Goal: Task Accomplishment & Management: Use online tool/utility

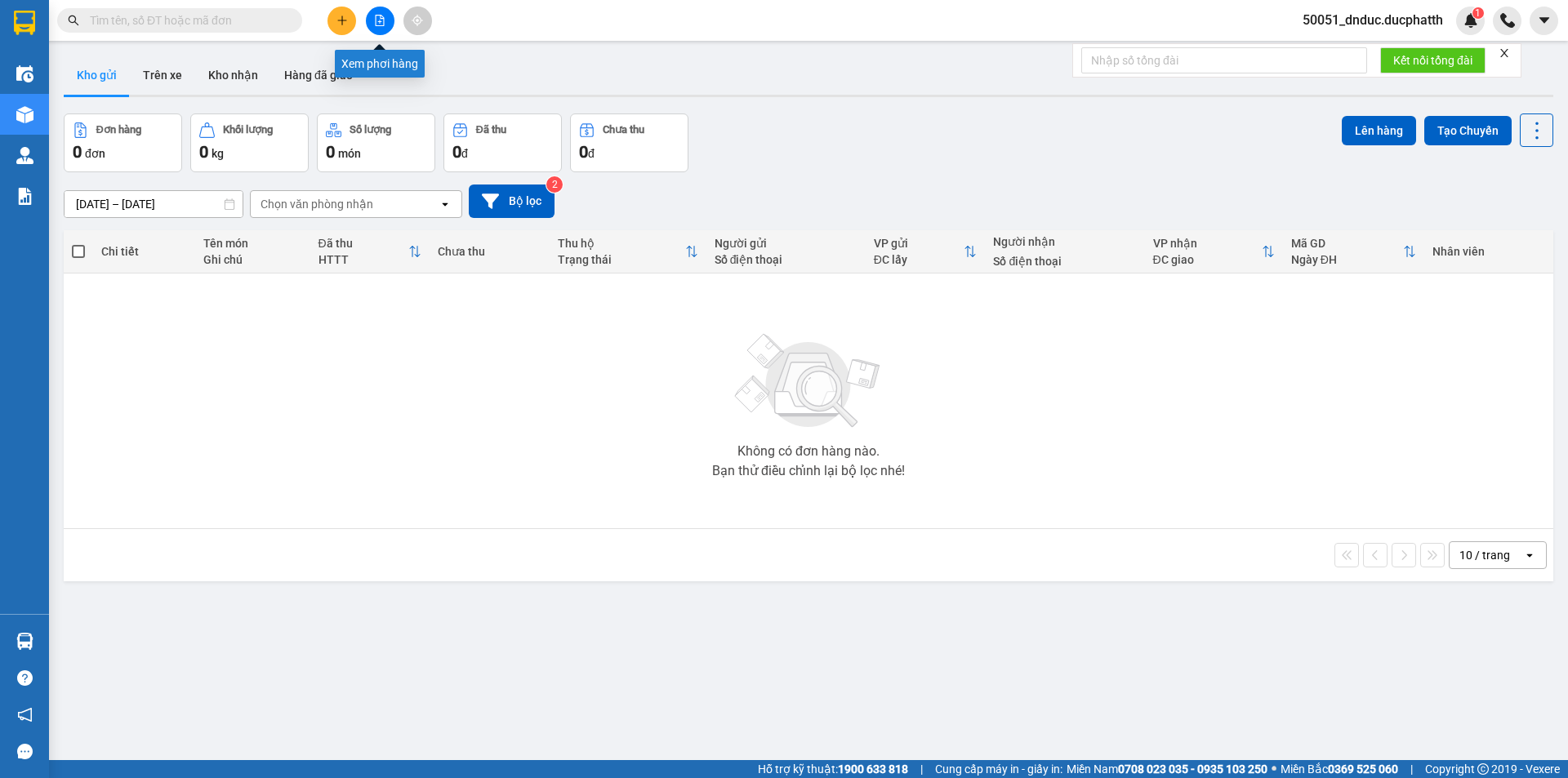
click at [380, 13] on button at bounding box center [381, 21] width 29 height 29
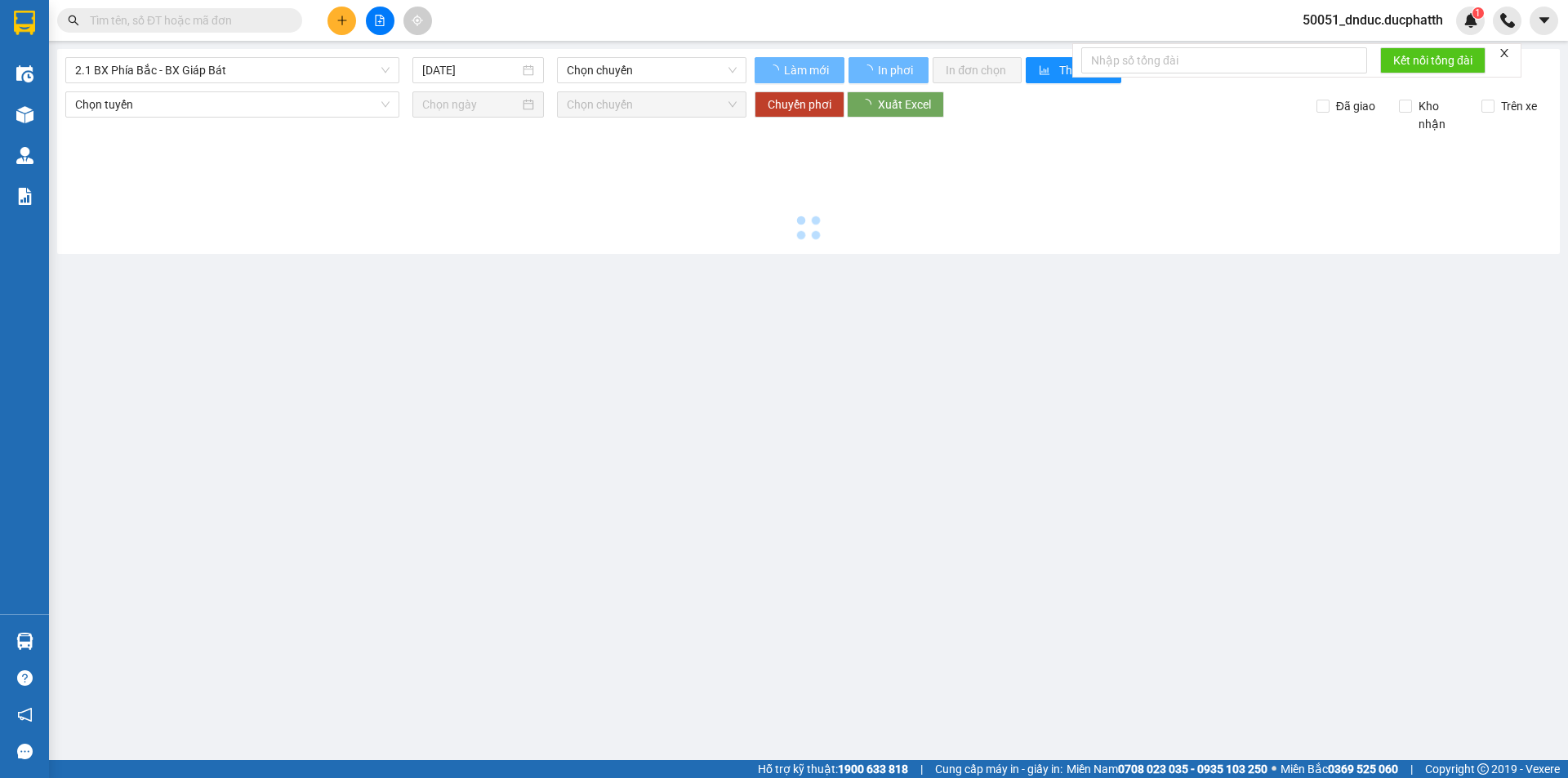
type input "[DATE]"
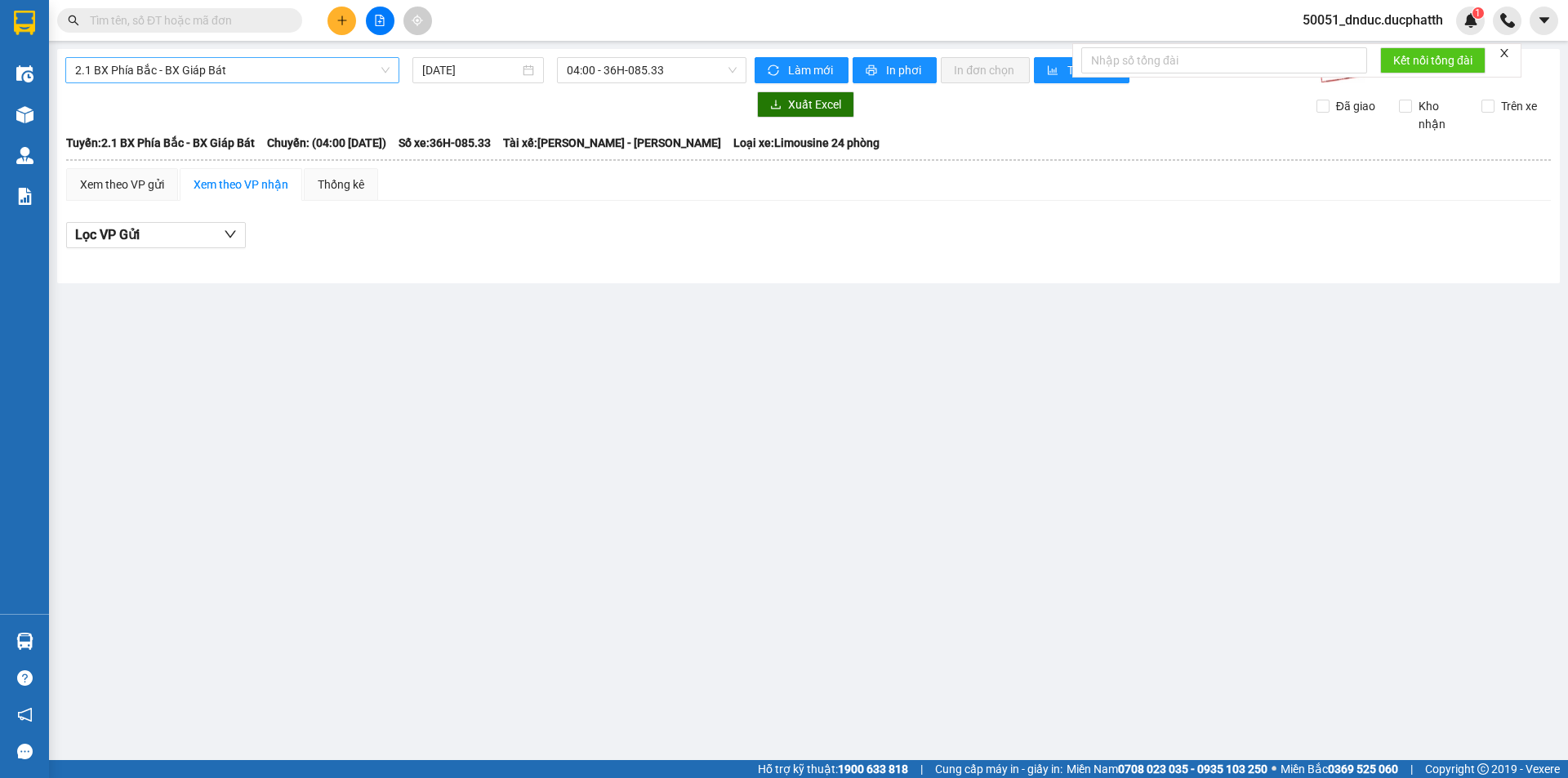
click at [234, 73] on span "2.1 BX Phía Bắc - BX Giáp Bát" at bounding box center [232, 69] width 314 height 25
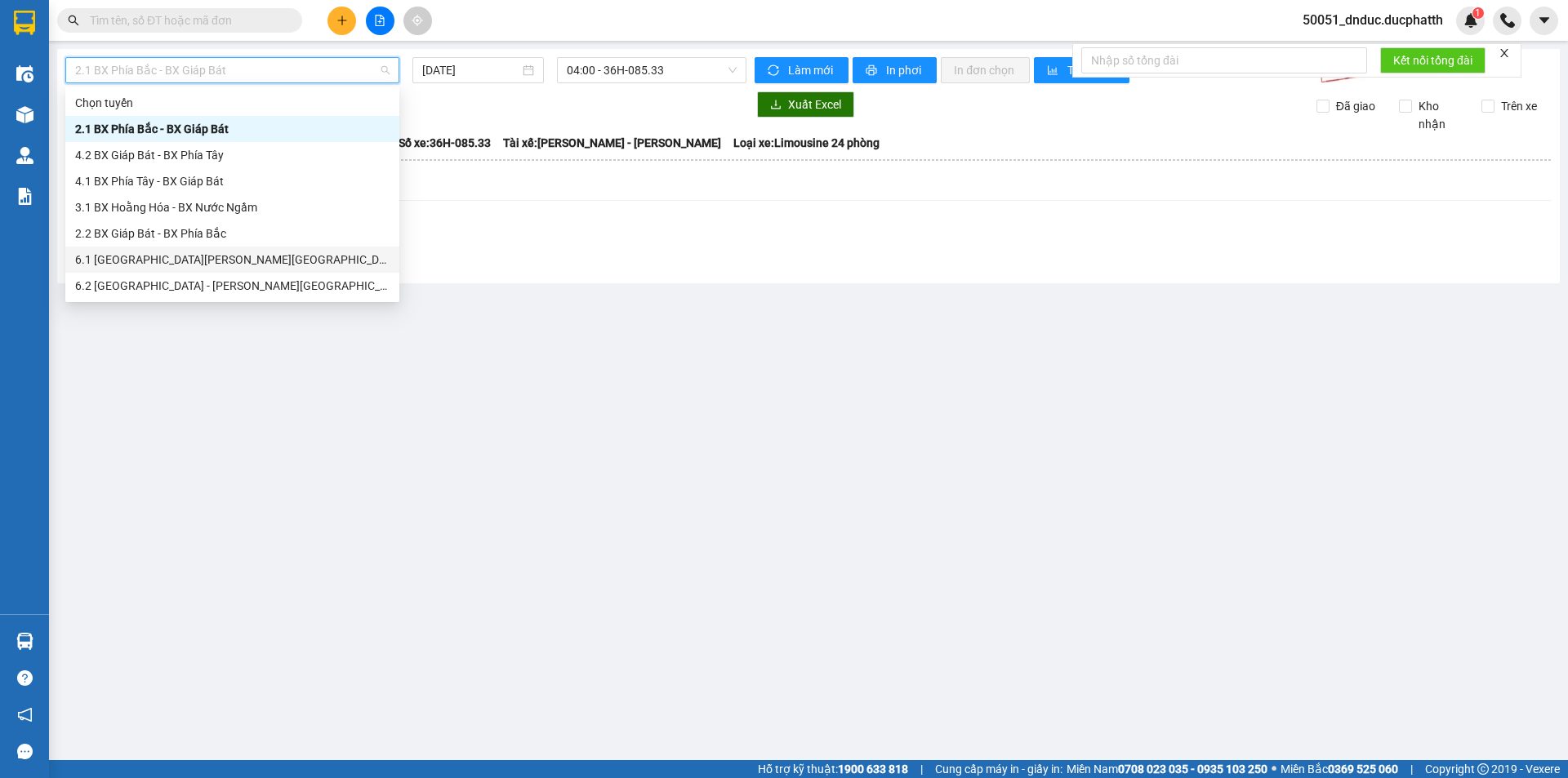
scroll to position [81, 0]
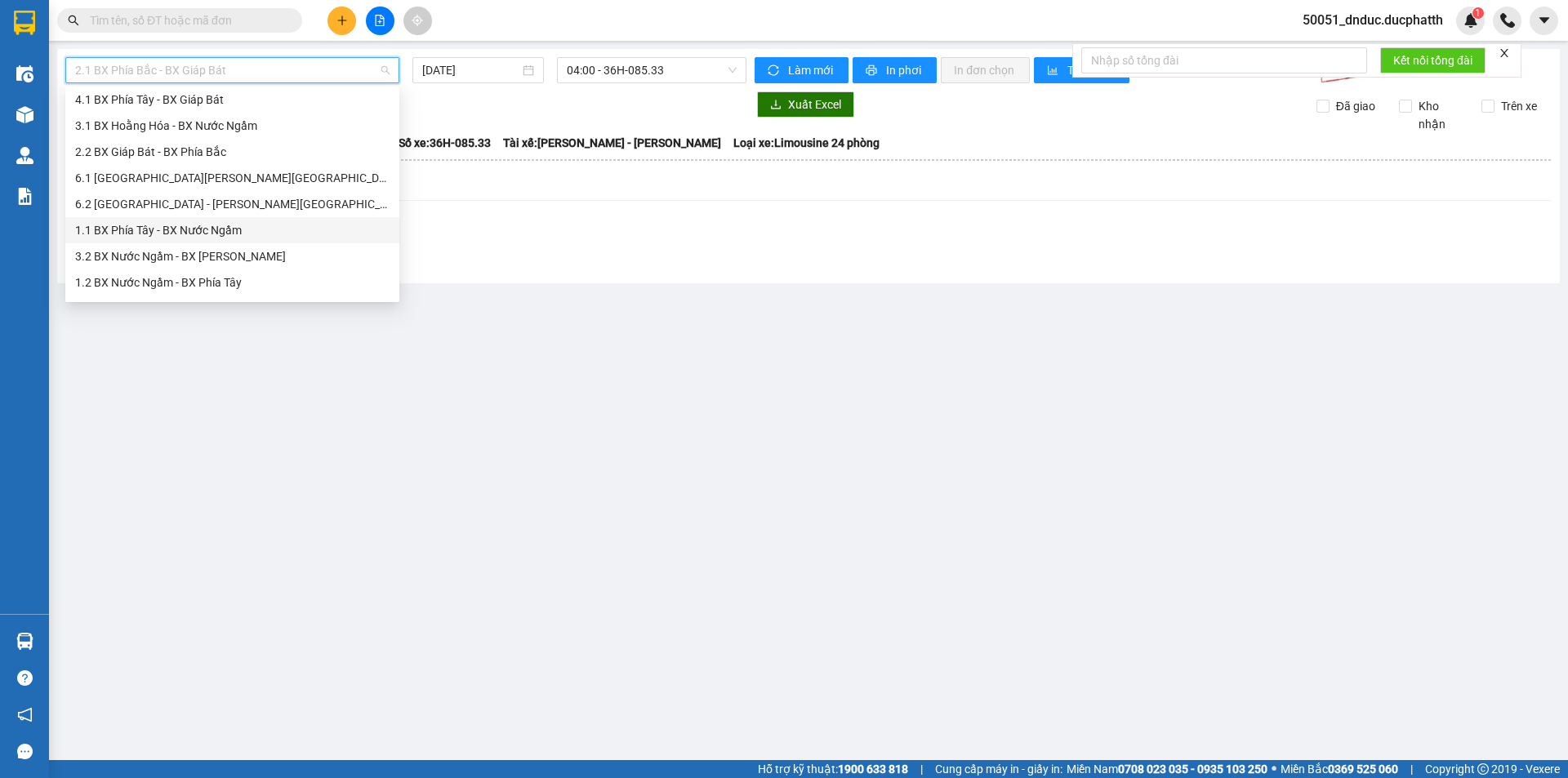
click at [202, 233] on div "1.1 BX Phía Tây - BX Nước Ngầm" at bounding box center [232, 230] width 314 height 18
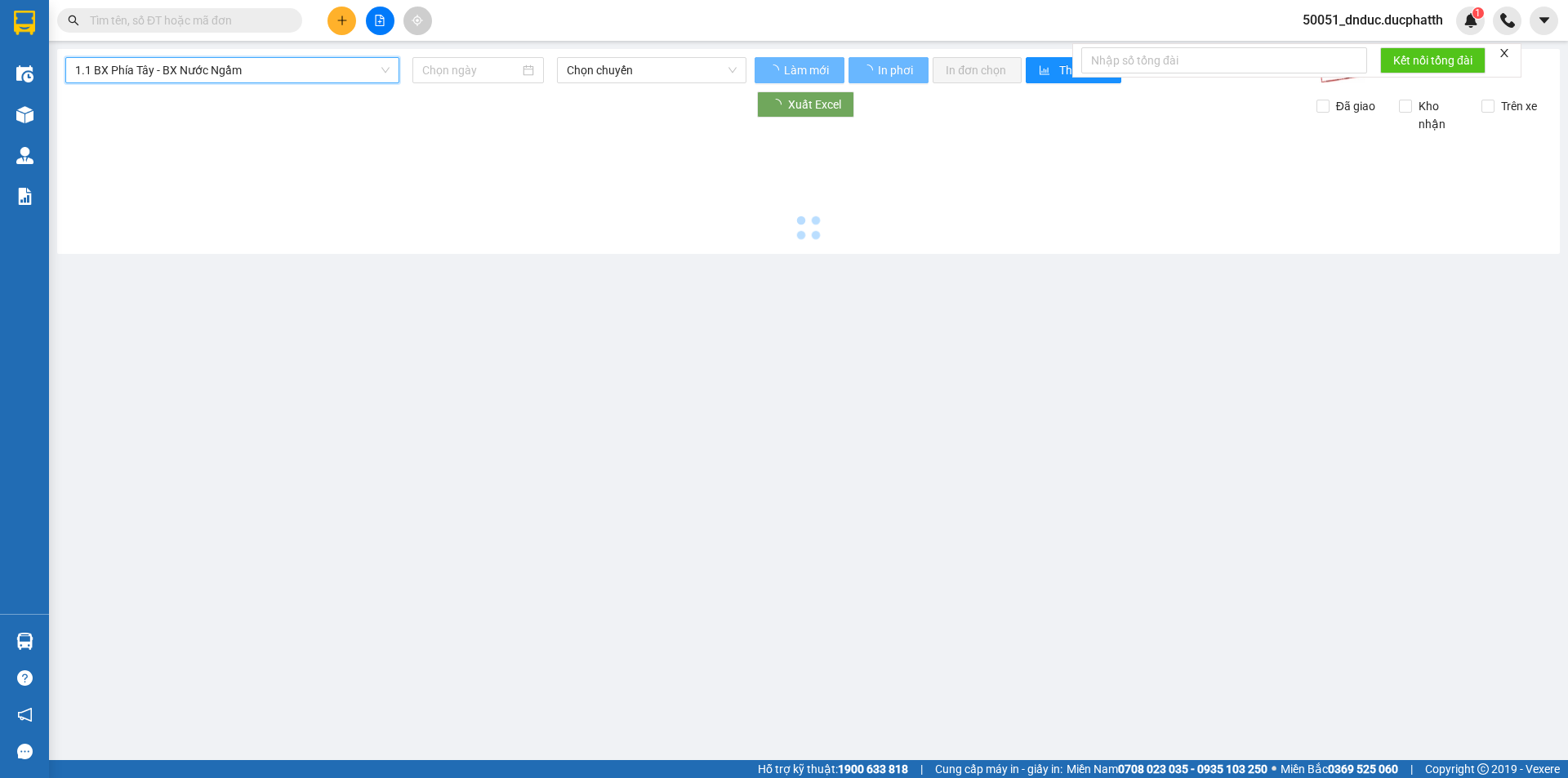
type input "[DATE]"
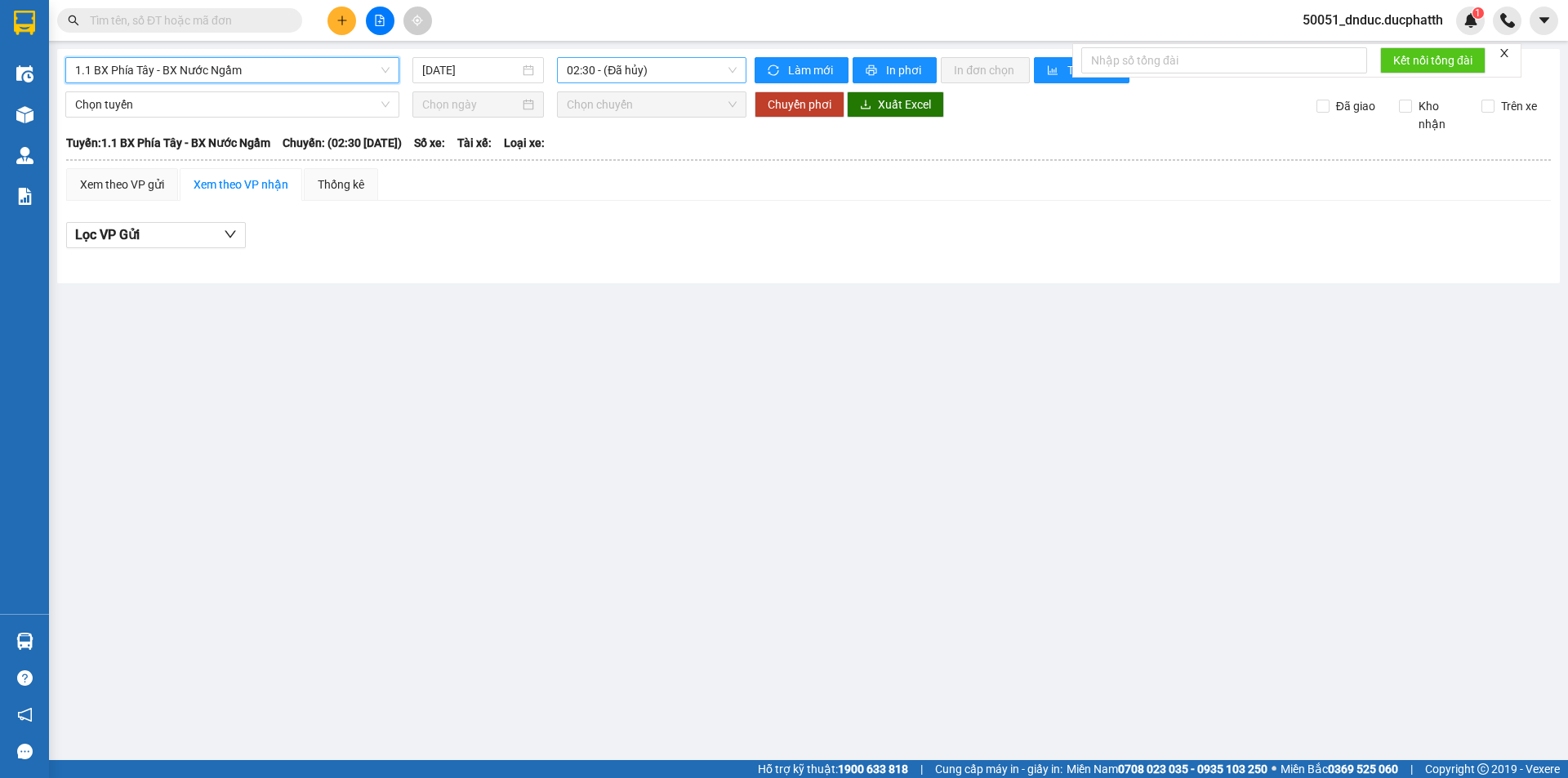
click at [602, 75] on span "02:30 - (Đã hủy)" at bounding box center [652, 69] width 170 height 25
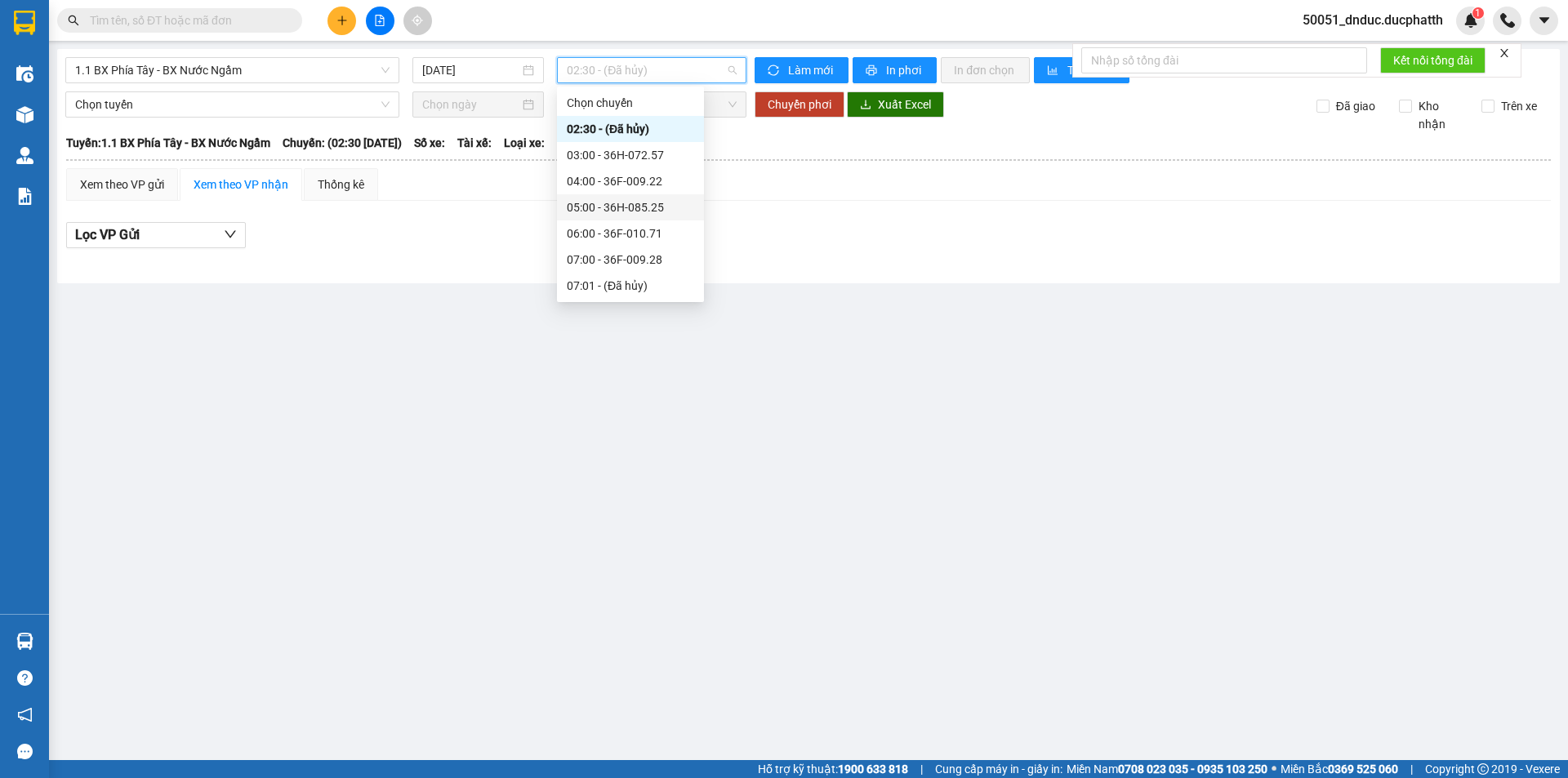
click at [613, 208] on div "05:00 - 36H-085.25" at bounding box center [631, 207] width 127 height 18
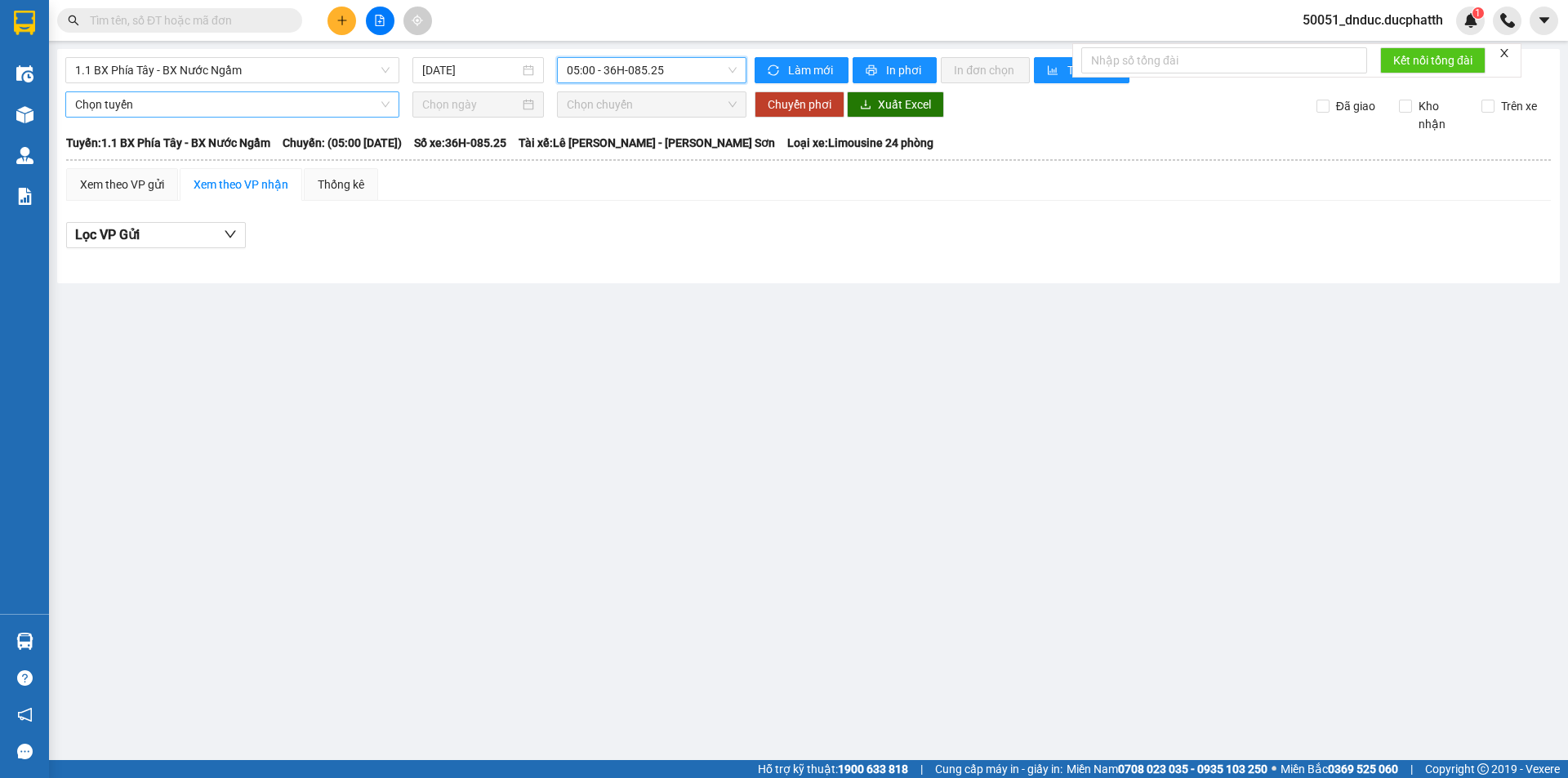
click at [222, 110] on span "Chọn tuyến" at bounding box center [232, 104] width 314 height 25
click at [637, 301] on main "1.1 BX [PERSON_NAME] - BX Nước Ngầm [DATE] 05:00 - 36H-085.25 [PERSON_NAME] mới…" at bounding box center [784, 380] width 1568 height 760
click at [657, 73] on span "05:00 - 36H-085.25" at bounding box center [652, 69] width 170 height 25
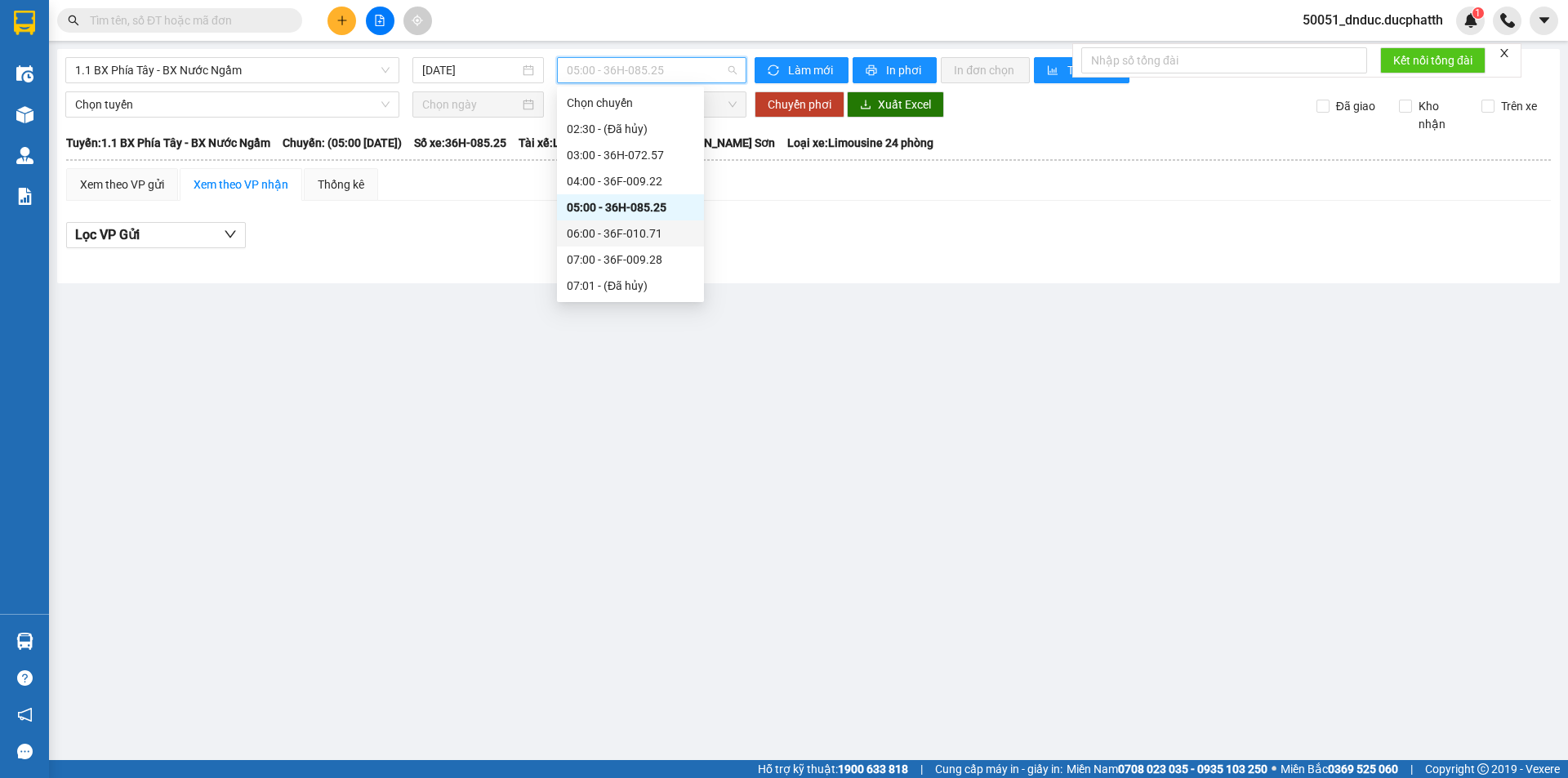
click at [624, 236] on div "06:00 - 36F-010.71" at bounding box center [631, 233] width 127 height 18
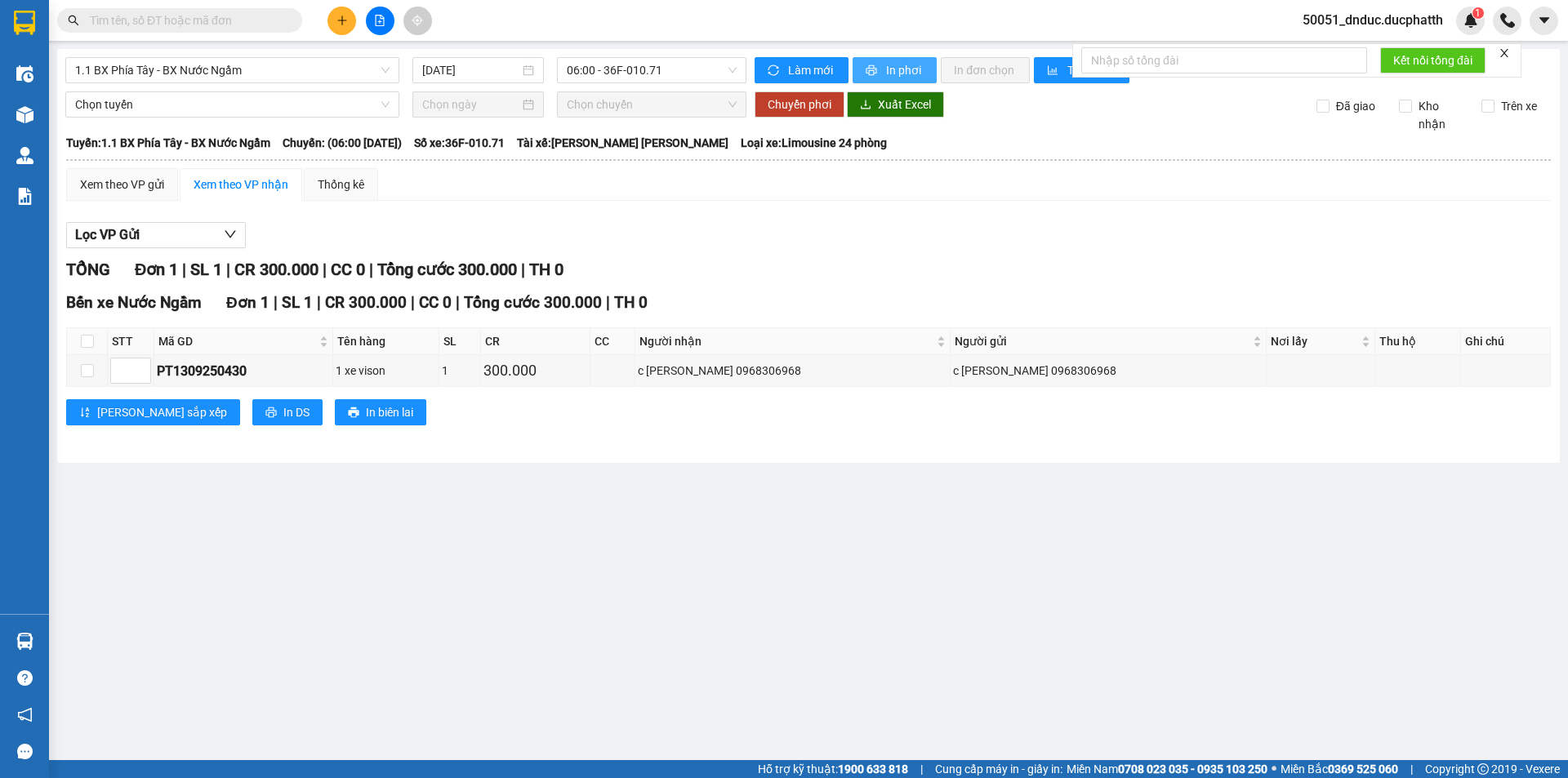
click at [881, 65] on button "In phơi" at bounding box center [894, 69] width 84 height 26
